Goal: Transaction & Acquisition: Purchase product/service

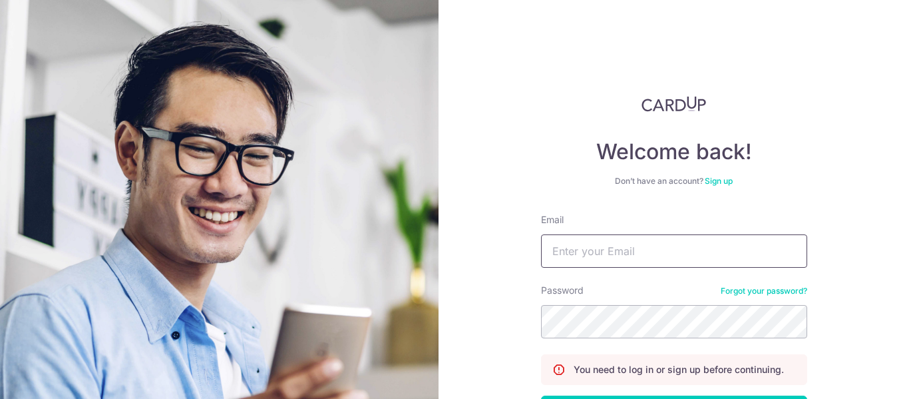
click at [680, 252] on input "Email" at bounding box center [674, 250] width 266 height 33
type input "choy.yingrui@gmail.com"
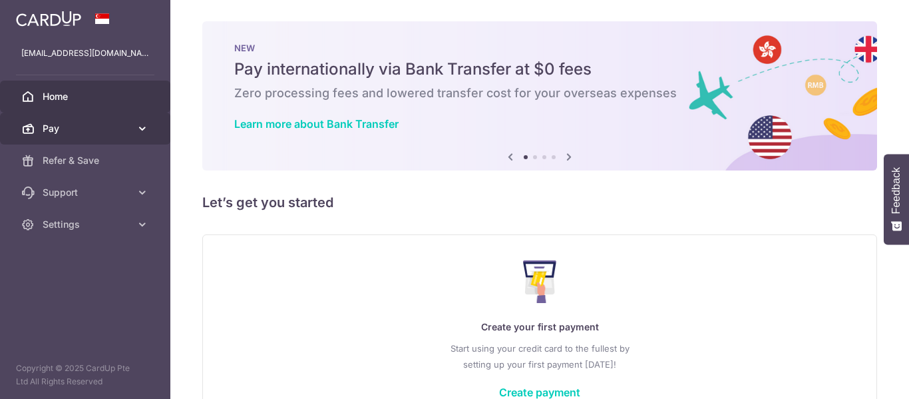
click at [57, 124] on span "Pay" at bounding box center [87, 128] width 88 height 13
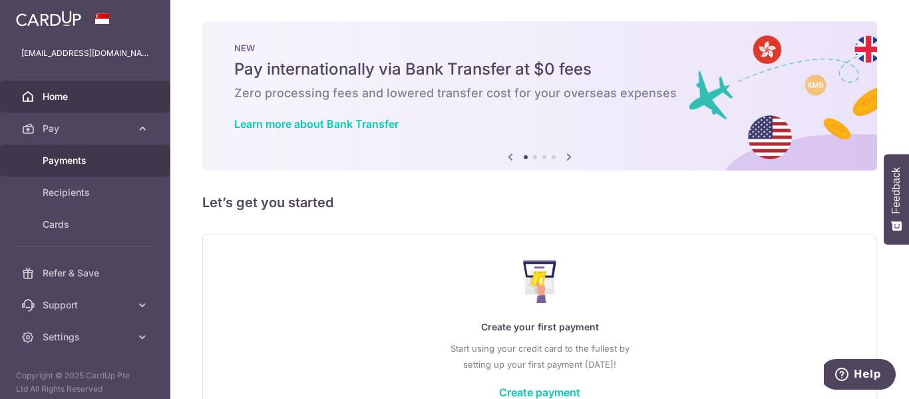
click at [94, 164] on span "Payments" at bounding box center [87, 160] width 88 height 13
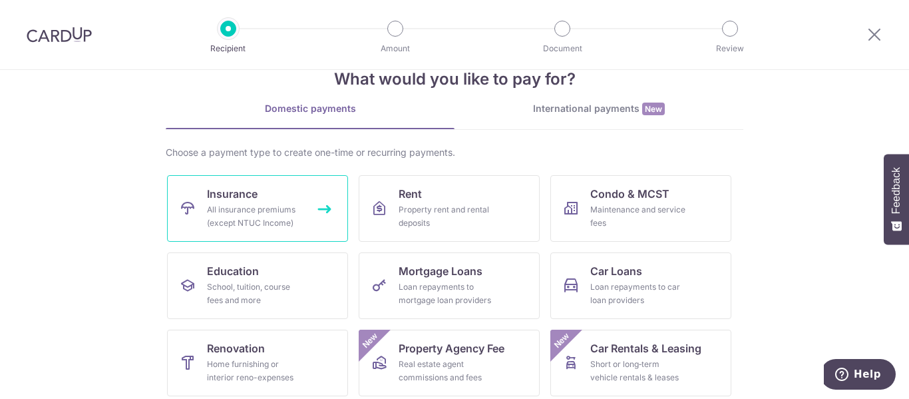
scroll to position [67, 0]
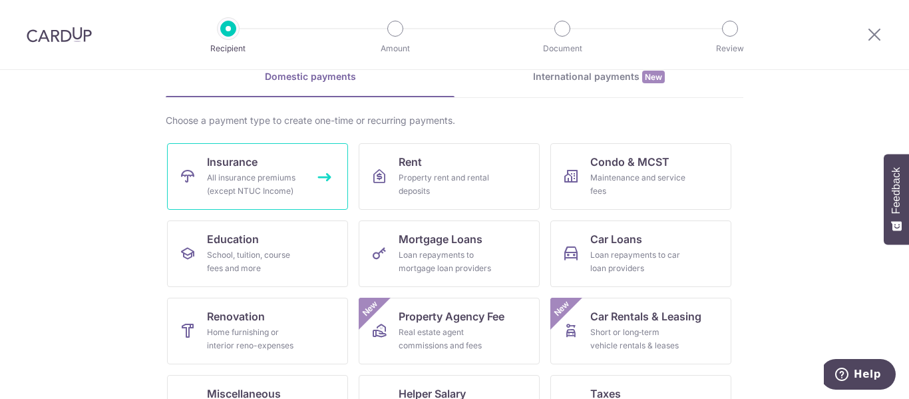
click at [259, 176] on div "All insurance premiums (except NTUC Income)" at bounding box center [255, 184] width 96 height 27
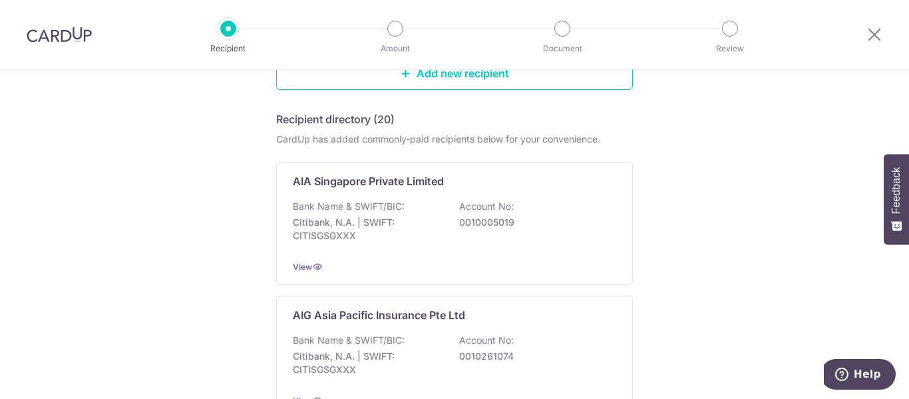
scroll to position [200, 0]
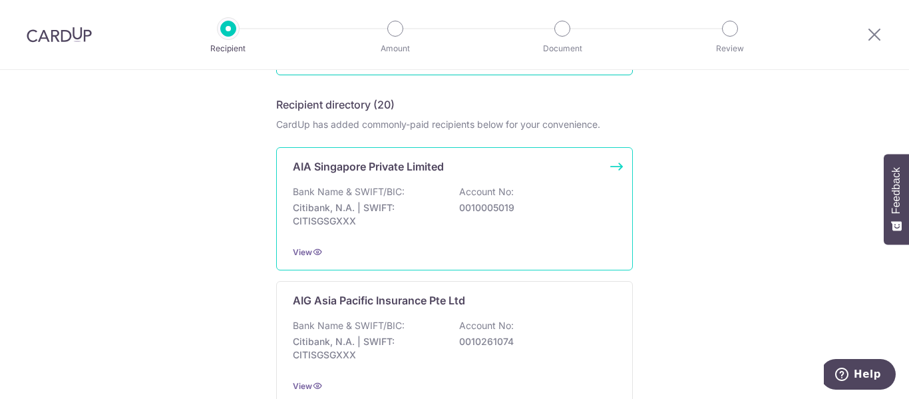
click at [420, 208] on p "Citibank, N.A. | SWIFT: CITISGSGXXX" at bounding box center [367, 214] width 149 height 27
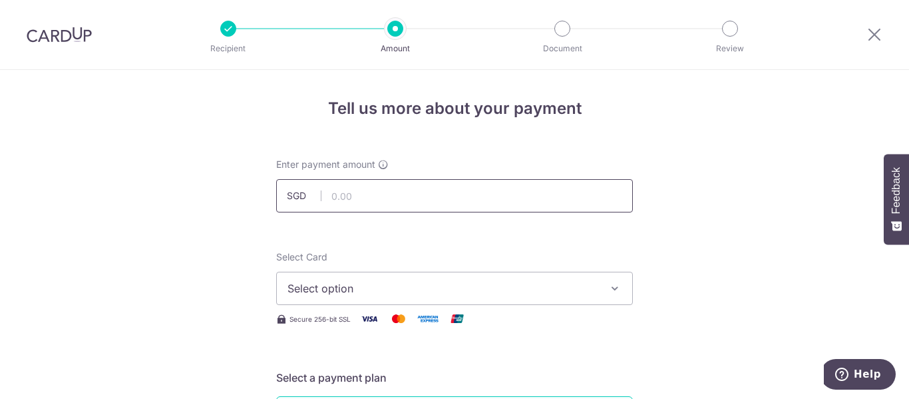
click at [399, 197] on input "text" at bounding box center [454, 195] width 357 height 33
type input "5"
type input "250.00"
click at [349, 319] on div "Secure 256-bit SSL" at bounding box center [454, 318] width 357 height 17
click at [332, 284] on span "Select option" at bounding box center [443, 288] width 310 height 16
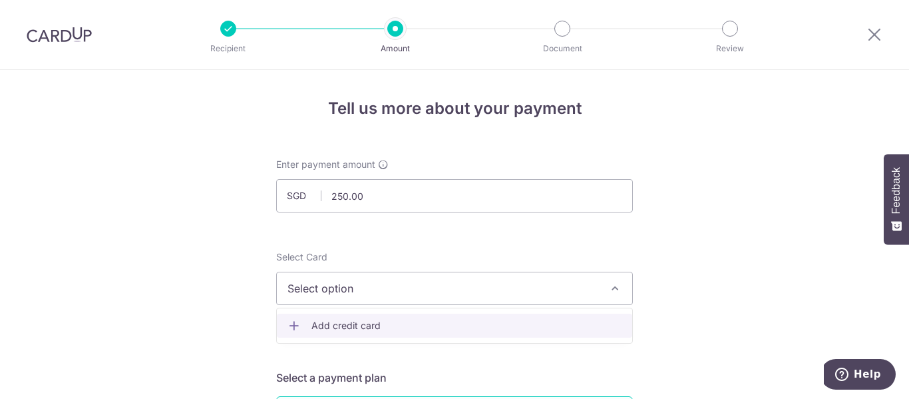
click at [326, 324] on span "Add credit card" at bounding box center [467, 325] width 310 height 13
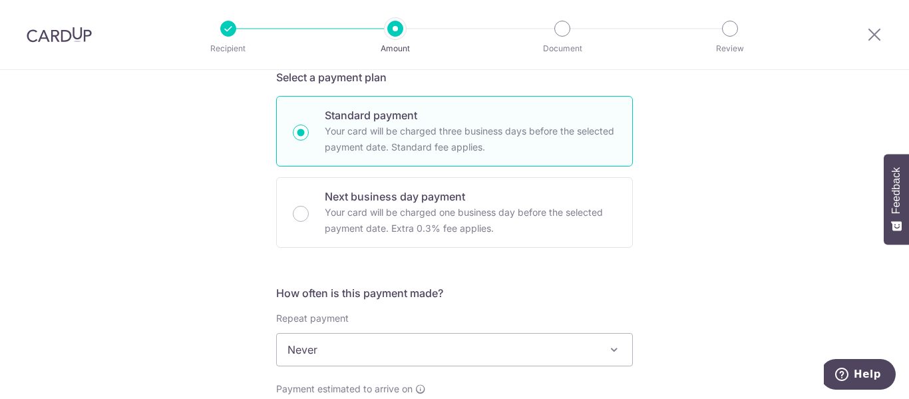
scroll to position [732, 0]
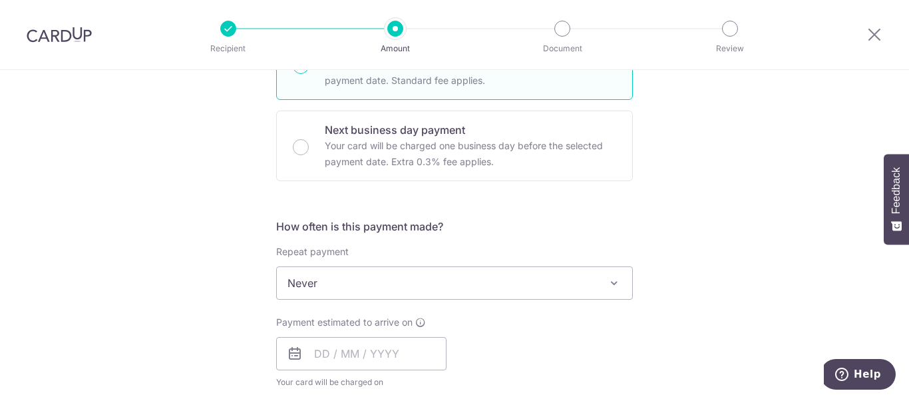
click at [294, 290] on span "Never" at bounding box center [454, 283] width 355 height 32
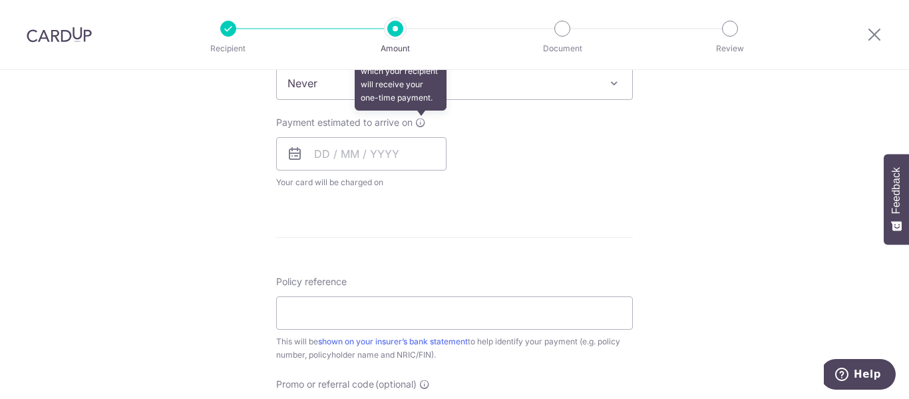
click at [417, 123] on icon at bounding box center [420, 122] width 11 height 11
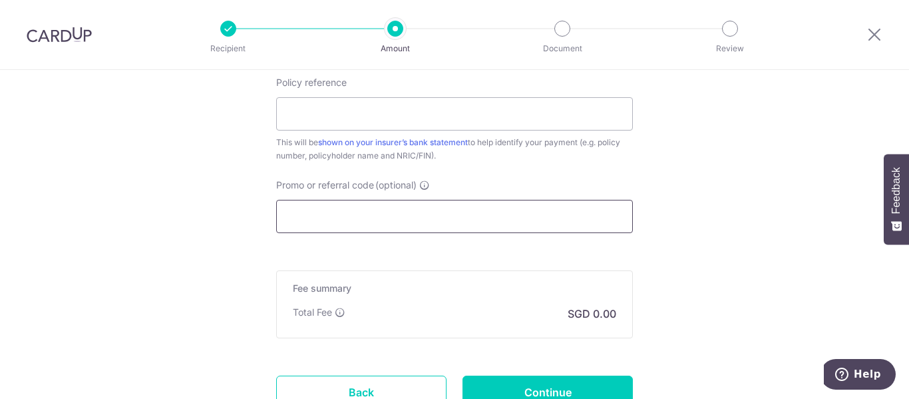
scroll to position [1132, 0]
click at [353, 216] on input "Promo or referral code (optional)" at bounding box center [454, 215] width 357 height 33
paste input "MILELION"
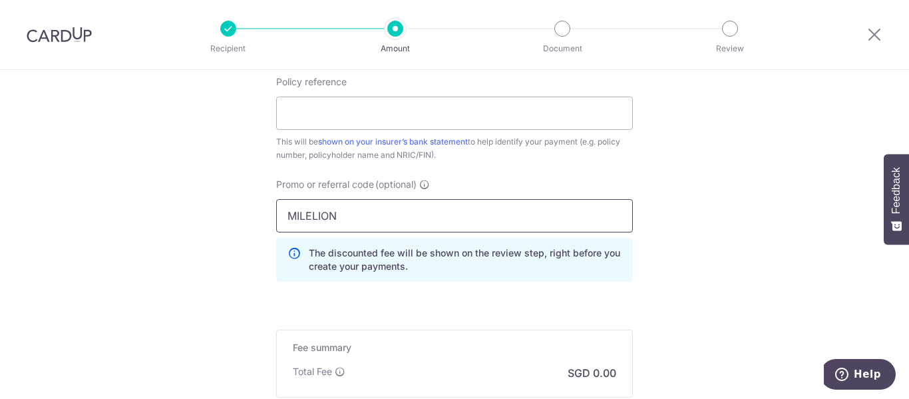
type input "MILELION"
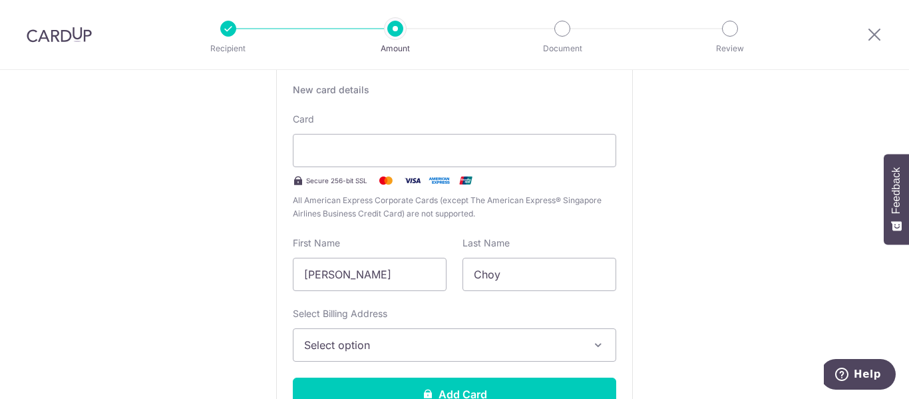
scroll to position [200, 0]
